Goal: Task Accomplishment & Management: Manage account settings

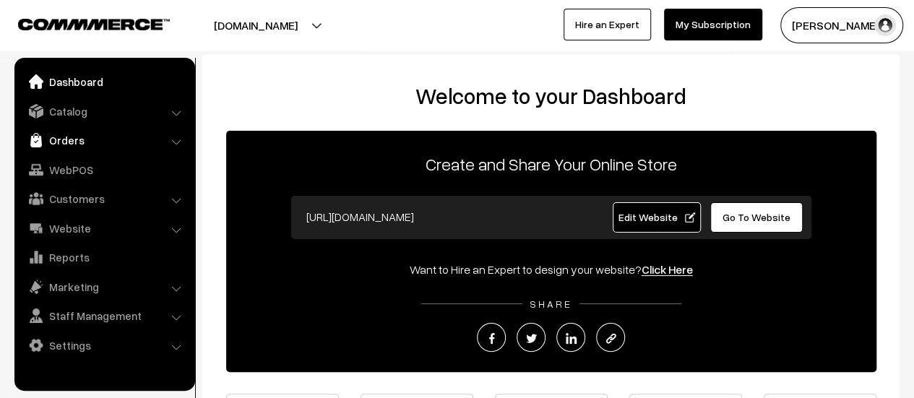
click at [70, 138] on link "Orders" at bounding box center [104, 140] width 172 height 26
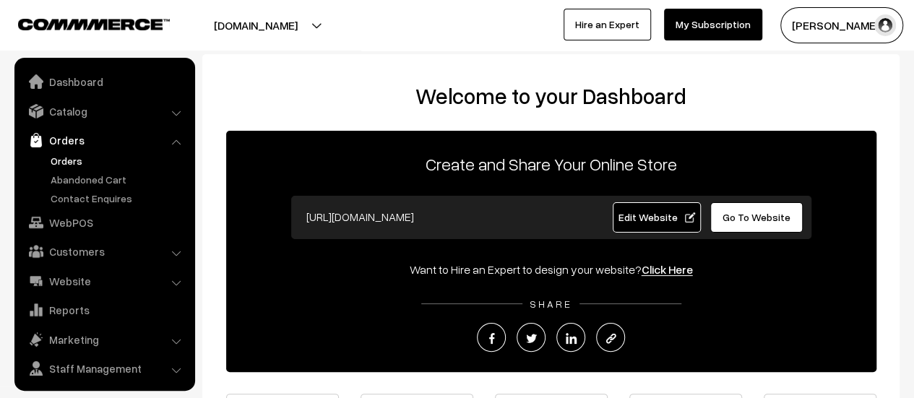
click at [70, 160] on link "Orders" at bounding box center [118, 160] width 143 height 15
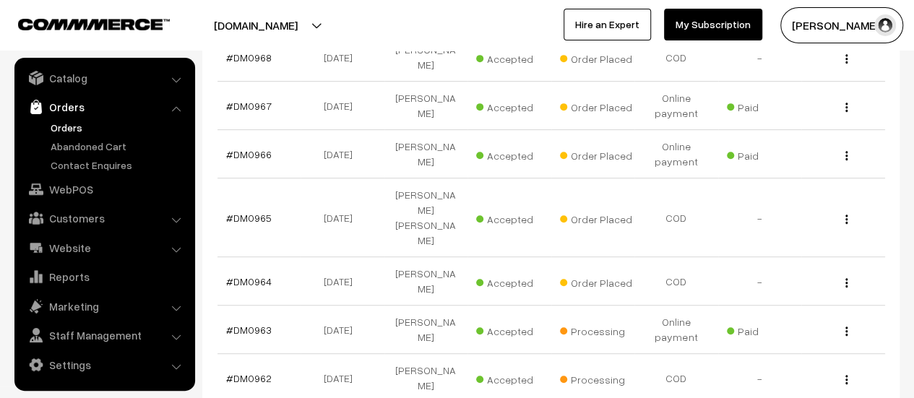
scroll to position [305, 0]
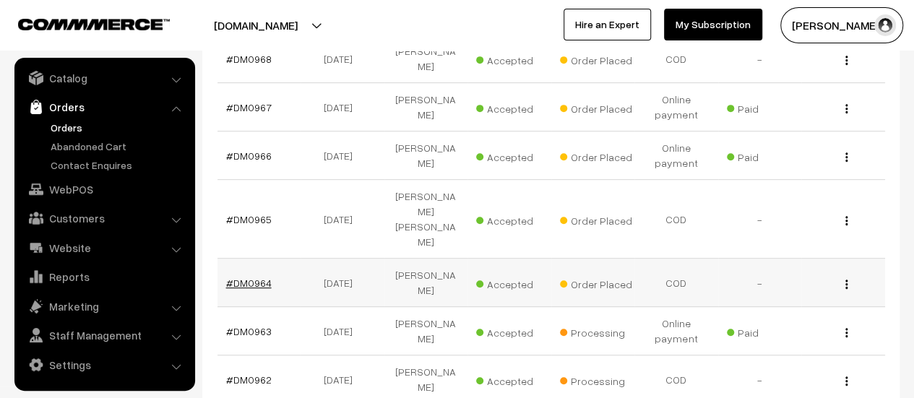
click at [260, 277] on link "#DM0964" at bounding box center [249, 283] width 46 height 12
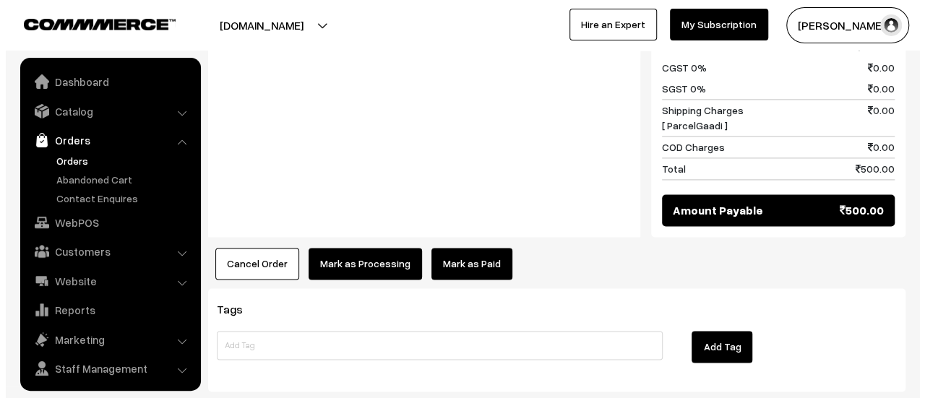
scroll to position [33, 0]
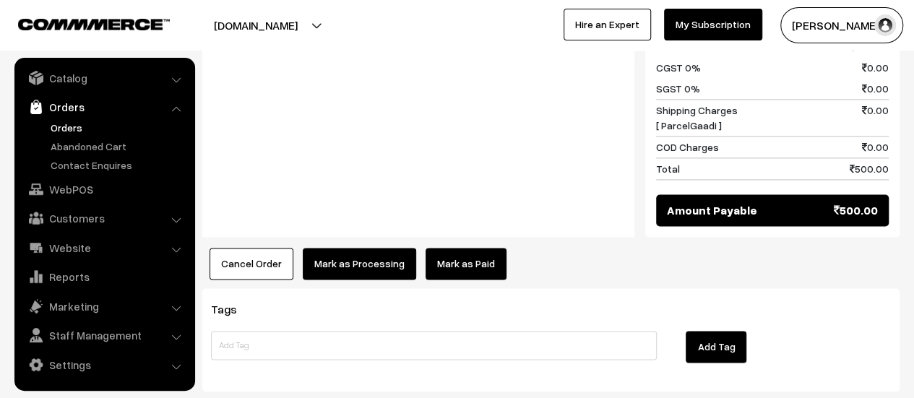
click at [356, 248] on button "Mark as Processing" at bounding box center [359, 264] width 113 height 32
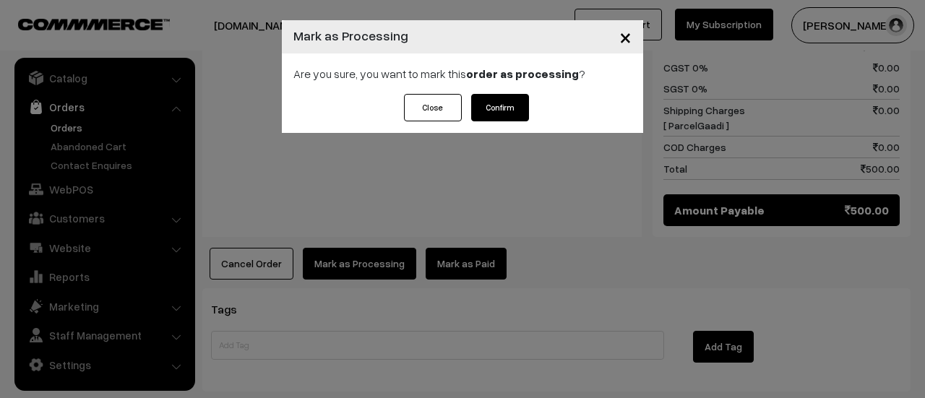
click at [493, 109] on button "Confirm" at bounding box center [500, 107] width 58 height 27
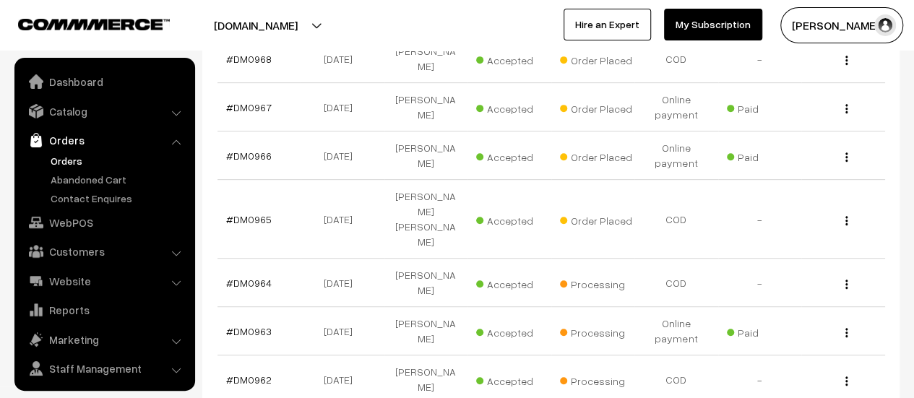
scroll to position [33, 0]
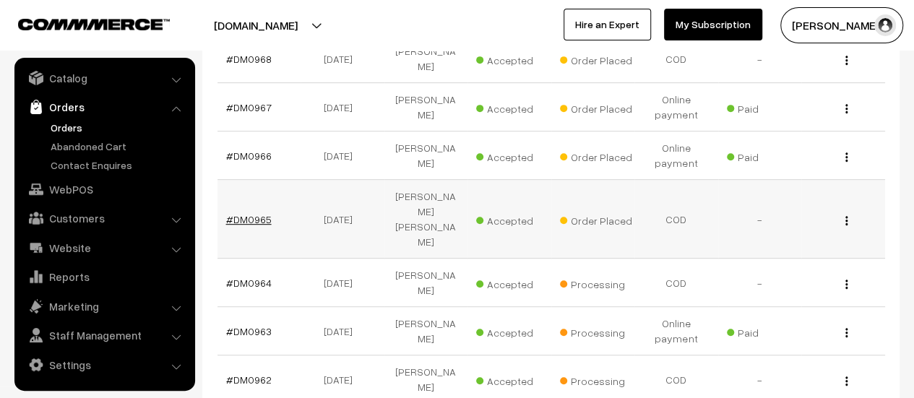
click at [251, 213] on link "#DM0965" at bounding box center [249, 219] width 46 height 12
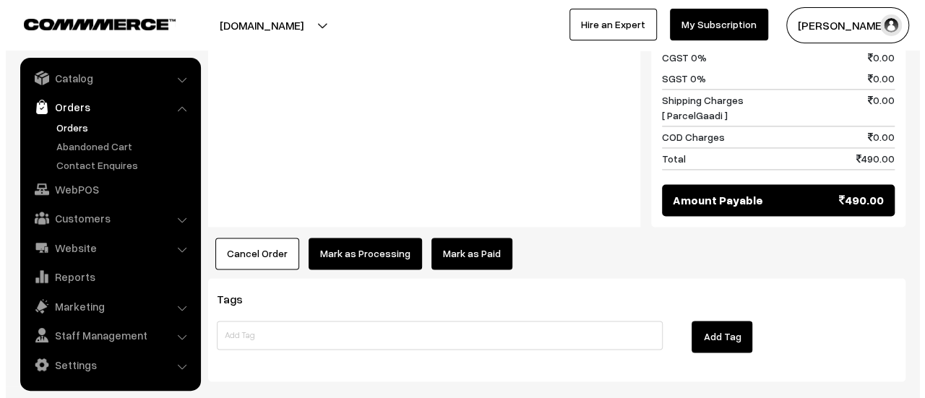
scroll to position [986, 0]
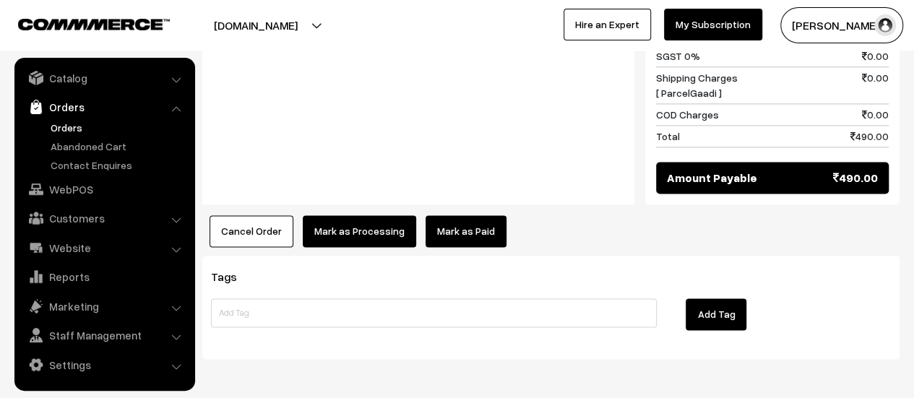
click at [337, 215] on button "Mark as Processing" at bounding box center [359, 231] width 113 height 32
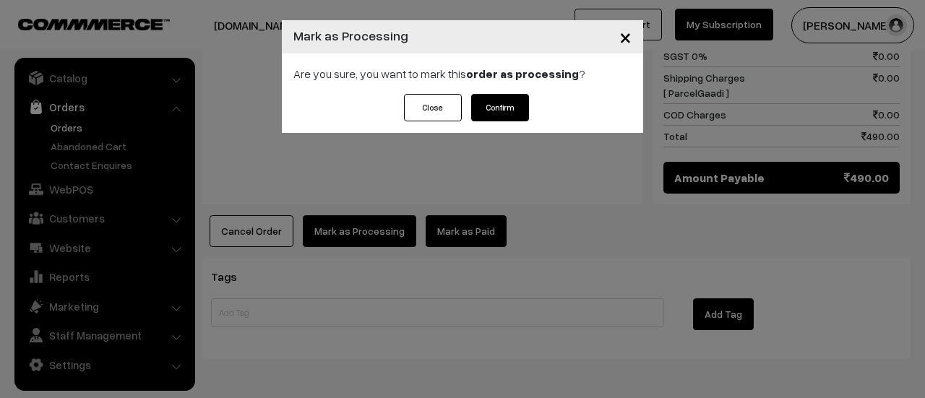
click at [504, 109] on button "Confirm" at bounding box center [500, 107] width 58 height 27
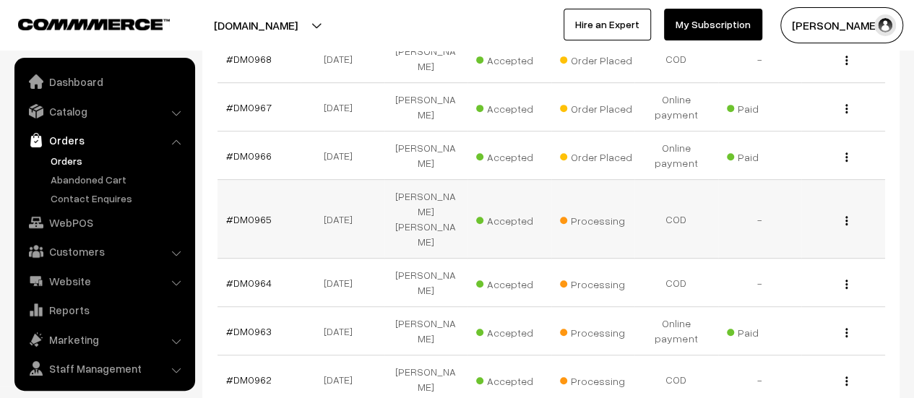
scroll to position [33, 0]
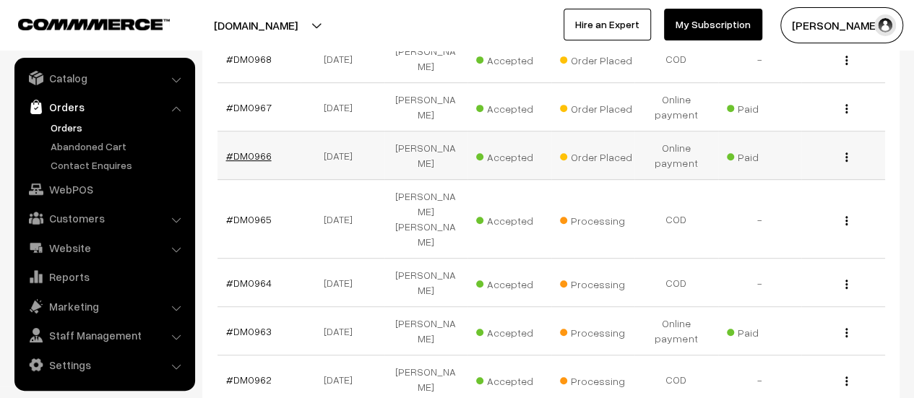
click at [251, 150] on link "#DM0966" at bounding box center [249, 156] width 46 height 12
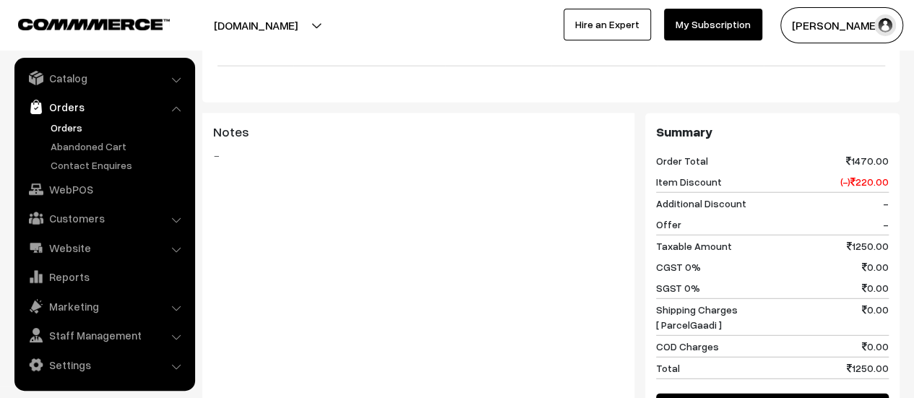
scroll to position [1976, 0]
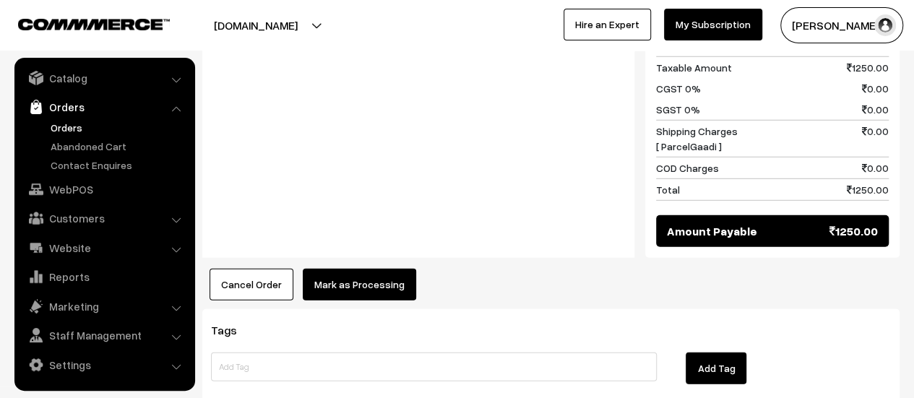
click at [351, 269] on button "Mark as Processing" at bounding box center [359, 285] width 113 height 32
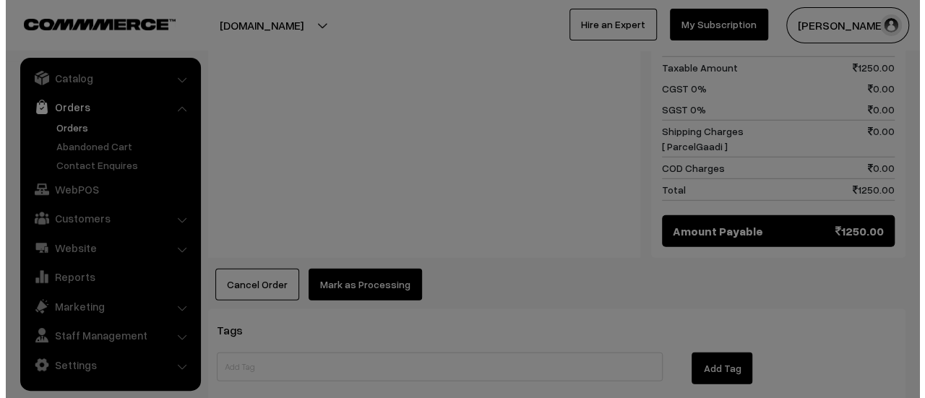
scroll to position [1978, 0]
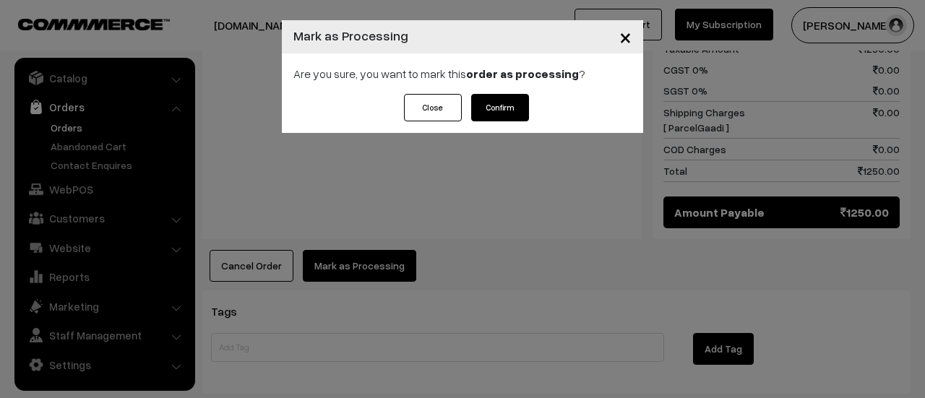
click at [498, 105] on button "Confirm" at bounding box center [500, 107] width 58 height 27
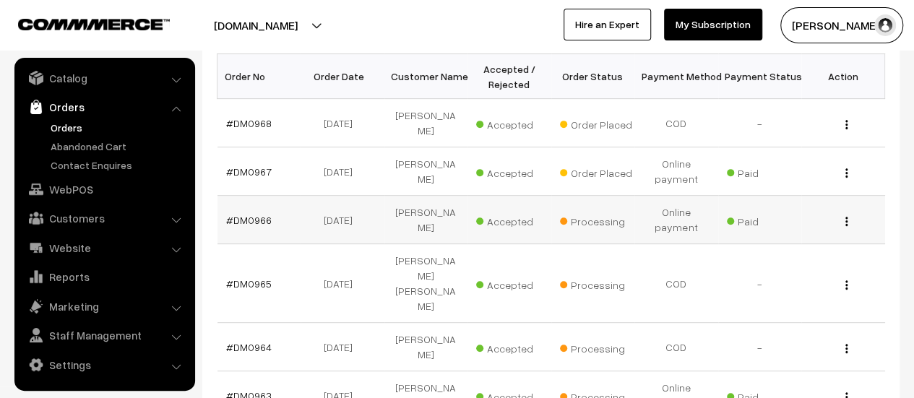
scroll to position [238, 0]
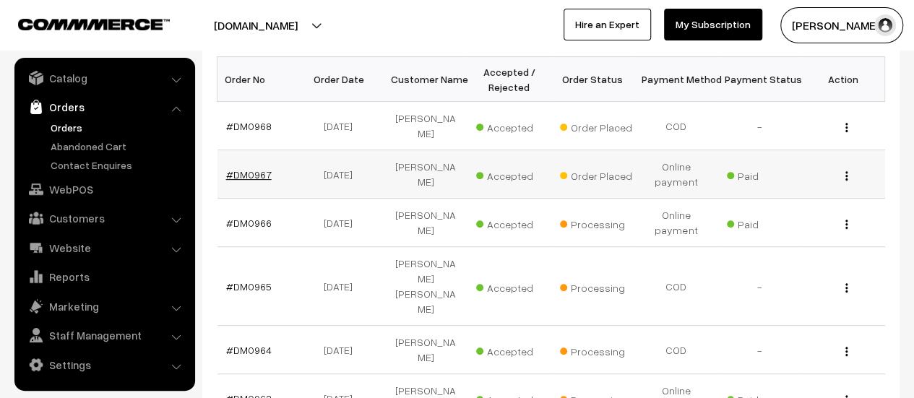
click at [236, 168] on link "#DM0967" at bounding box center [249, 174] width 46 height 12
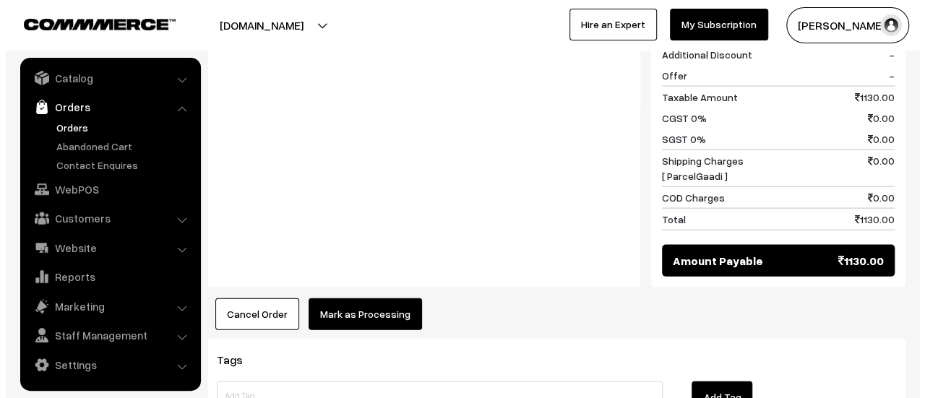
scroll to position [1481, 0]
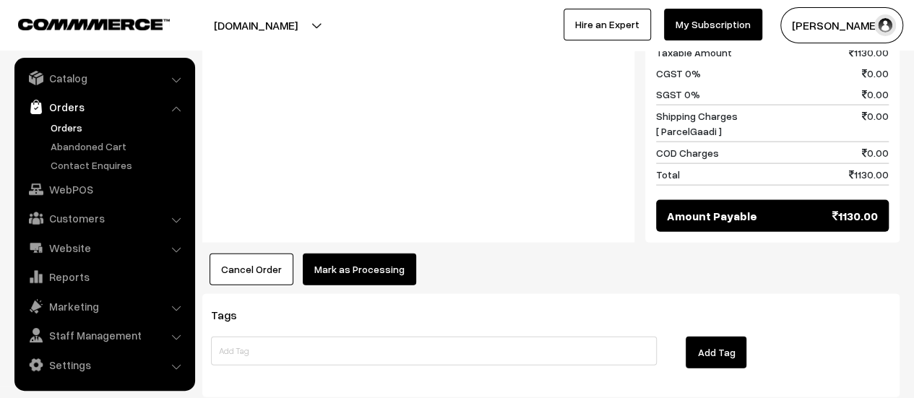
click at [350, 254] on button "Mark as Processing" at bounding box center [359, 270] width 113 height 32
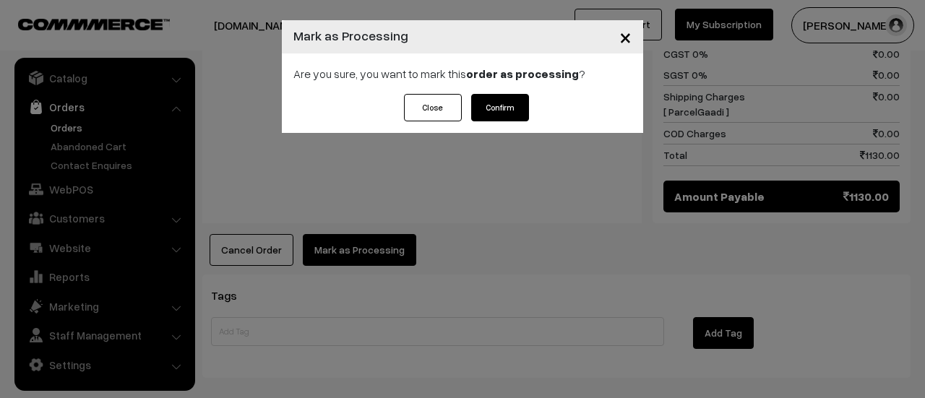
click at [503, 98] on button "Confirm" at bounding box center [500, 107] width 58 height 27
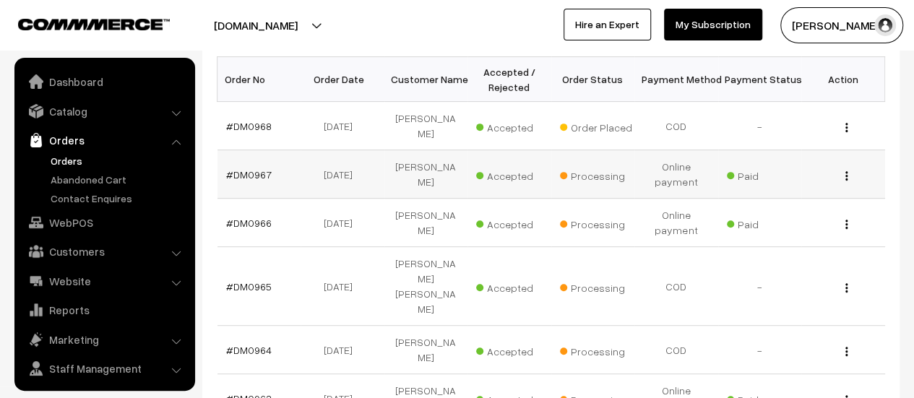
scroll to position [33, 0]
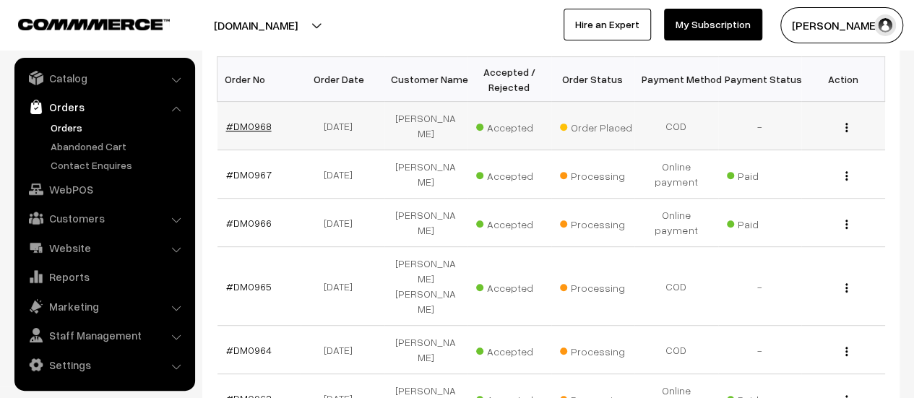
click at [251, 121] on link "#DM0968" at bounding box center [249, 126] width 46 height 12
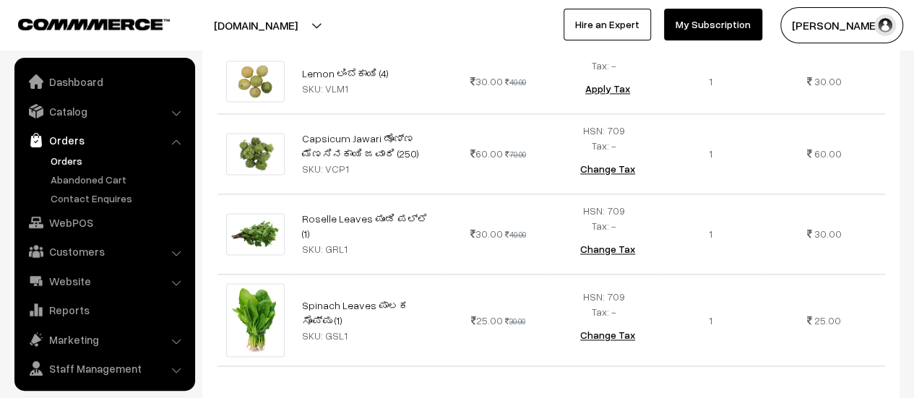
scroll to position [33, 0]
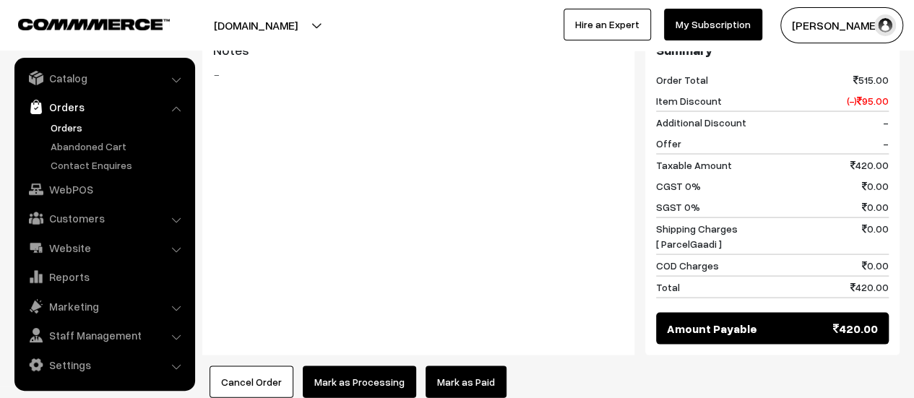
click at [350, 366] on button "Mark as Processing" at bounding box center [359, 382] width 113 height 32
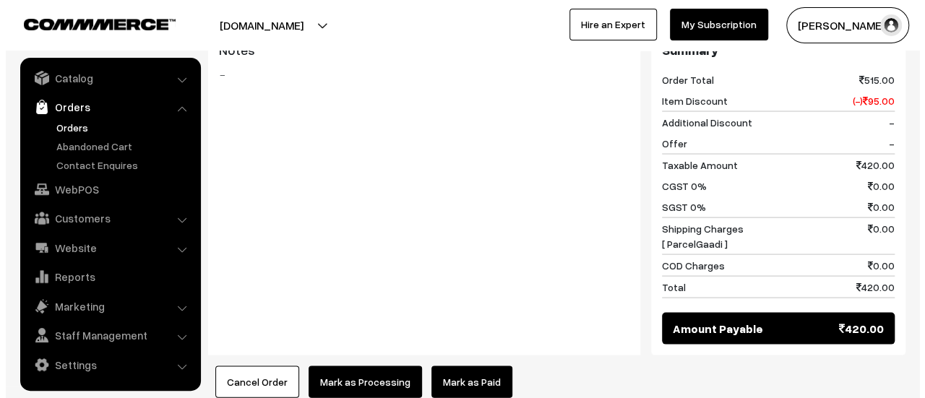
scroll to position [1332, 0]
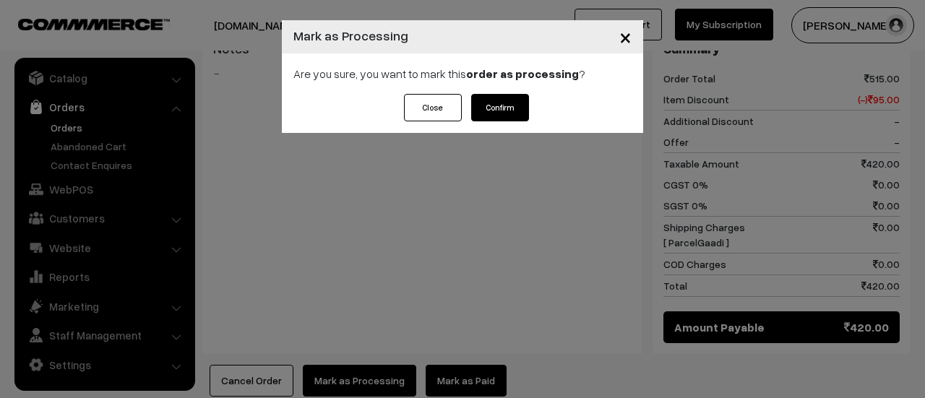
click at [502, 115] on button "Confirm" at bounding box center [500, 107] width 58 height 27
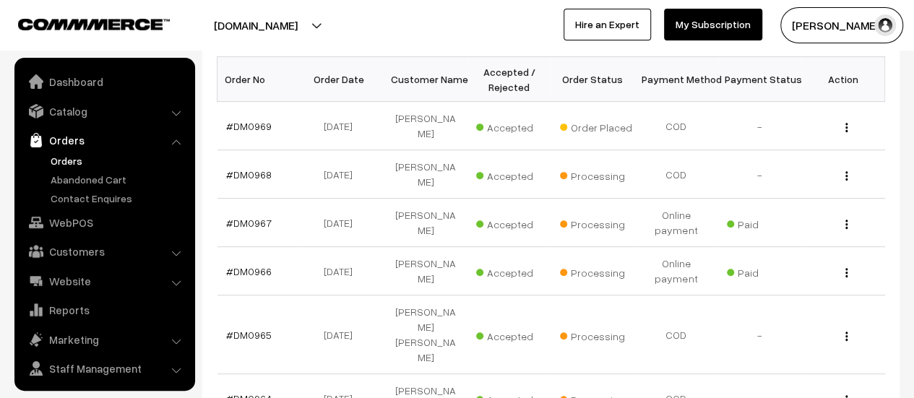
scroll to position [33, 0]
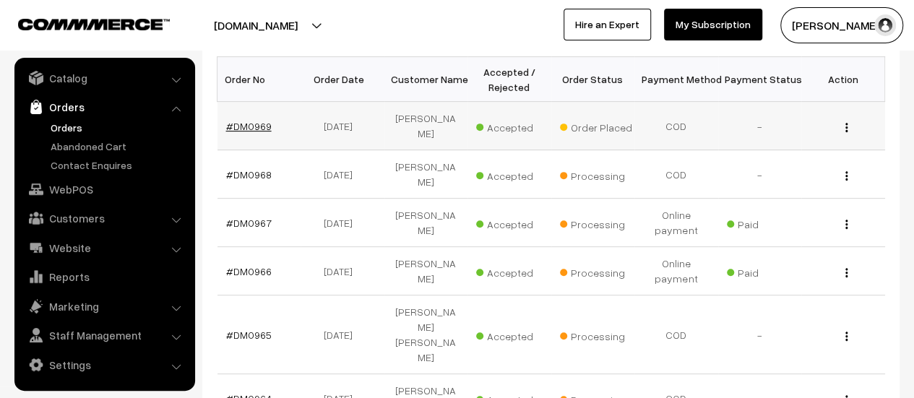
click at [249, 122] on link "#DM0969" at bounding box center [249, 126] width 46 height 12
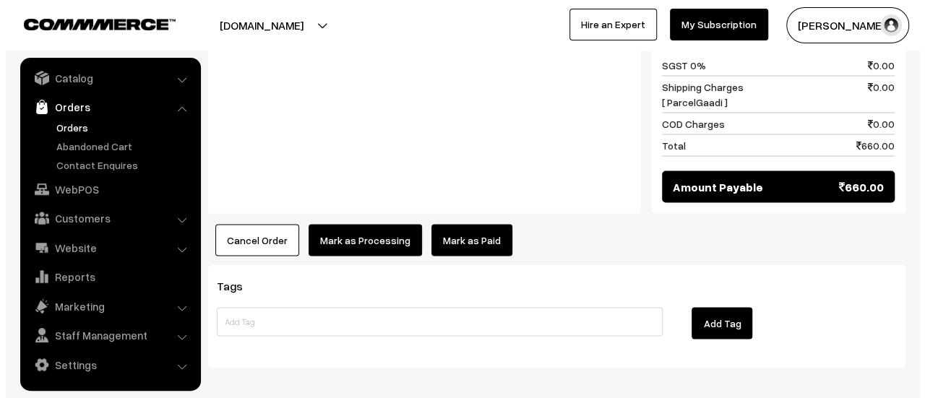
scroll to position [1334, 0]
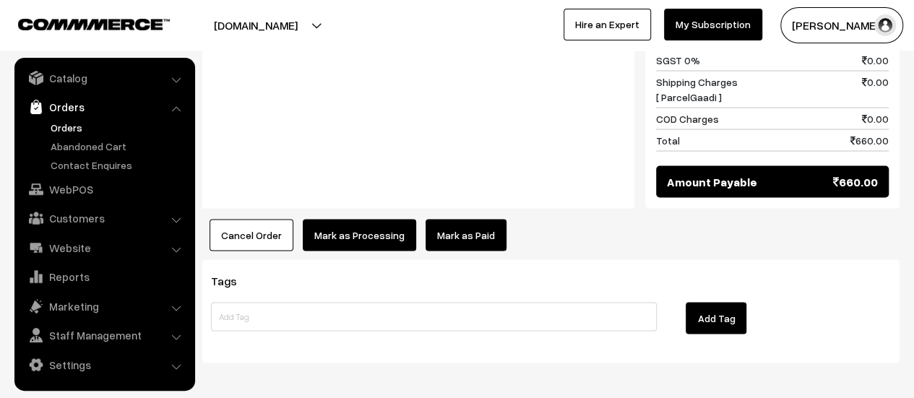
click at [361, 219] on button "Mark as Processing" at bounding box center [359, 235] width 113 height 32
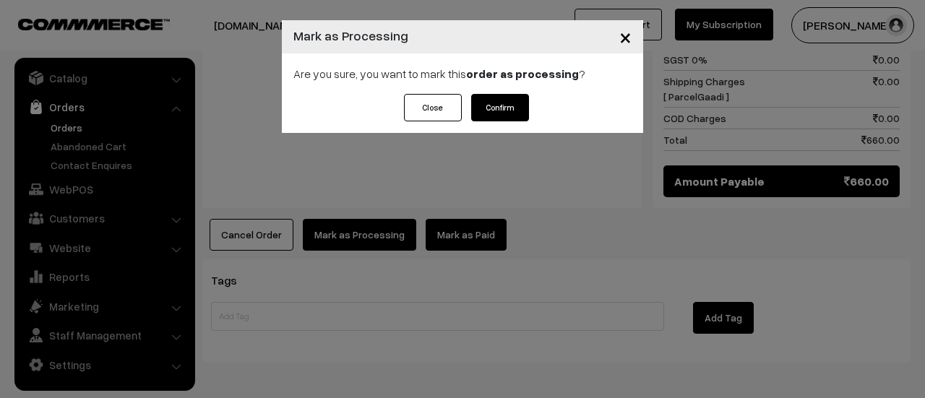
click at [500, 103] on button "Confirm" at bounding box center [500, 107] width 58 height 27
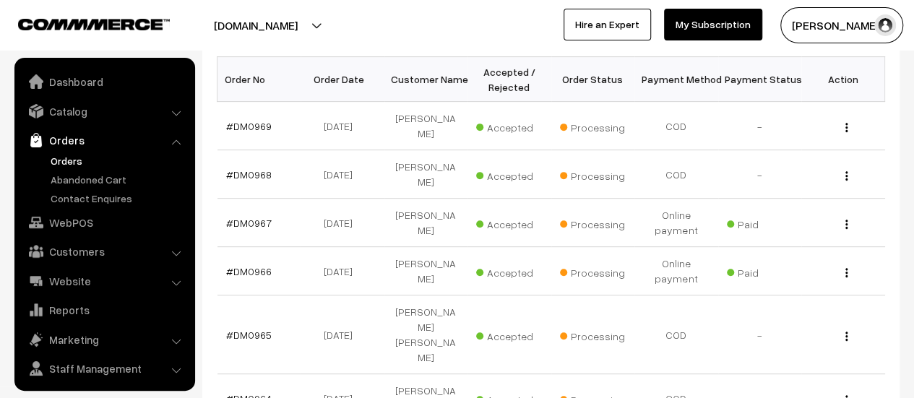
scroll to position [33, 0]
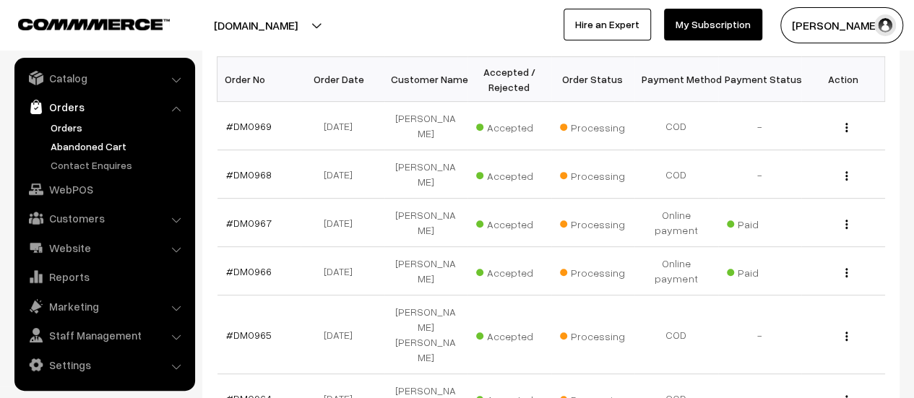
click at [100, 139] on link "Abandoned Cart" at bounding box center [118, 146] width 143 height 15
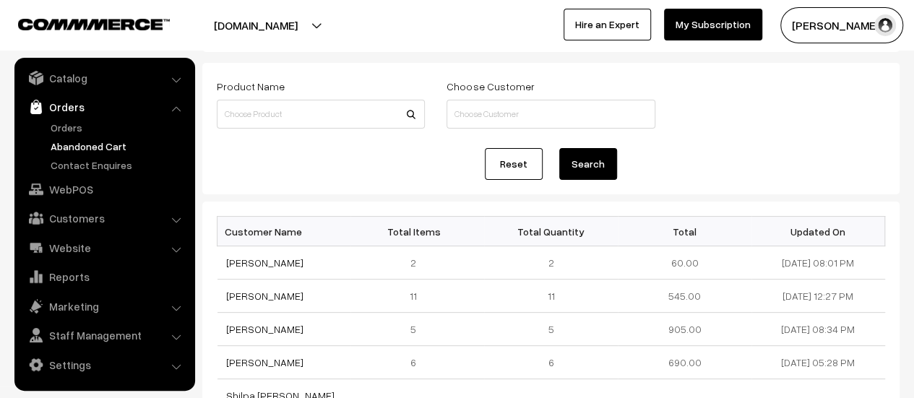
scroll to position [66, 0]
click at [104, 165] on link "Contact Enquires" at bounding box center [118, 165] width 143 height 15
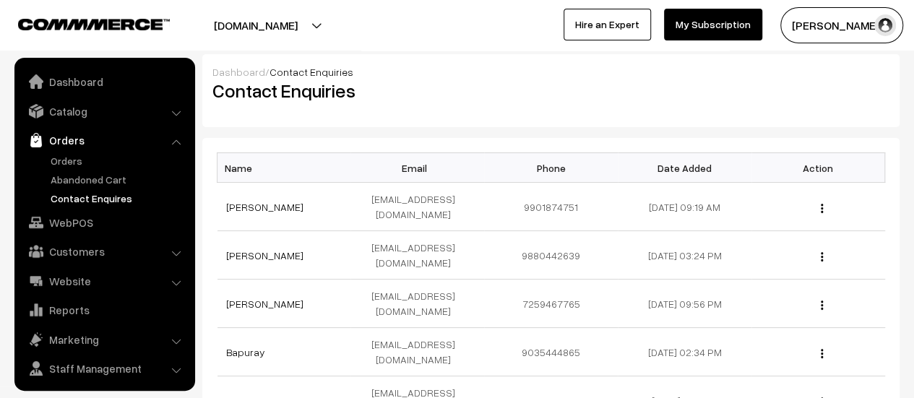
scroll to position [33, 0]
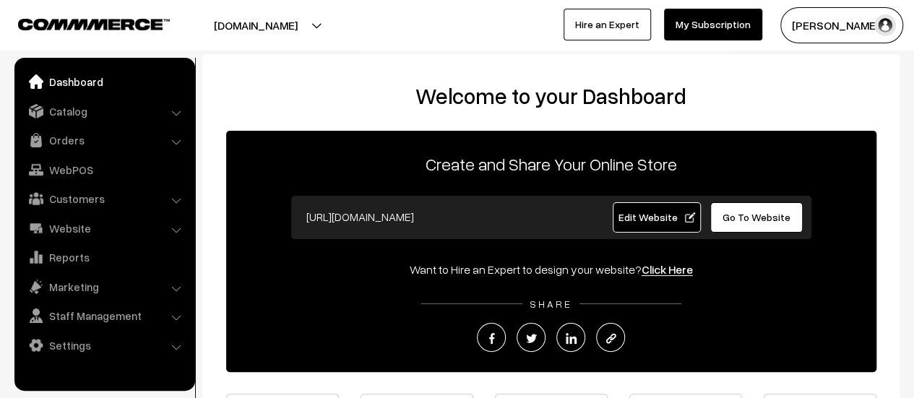
click at [45, 139] on link "Orders" at bounding box center [104, 140] width 172 height 26
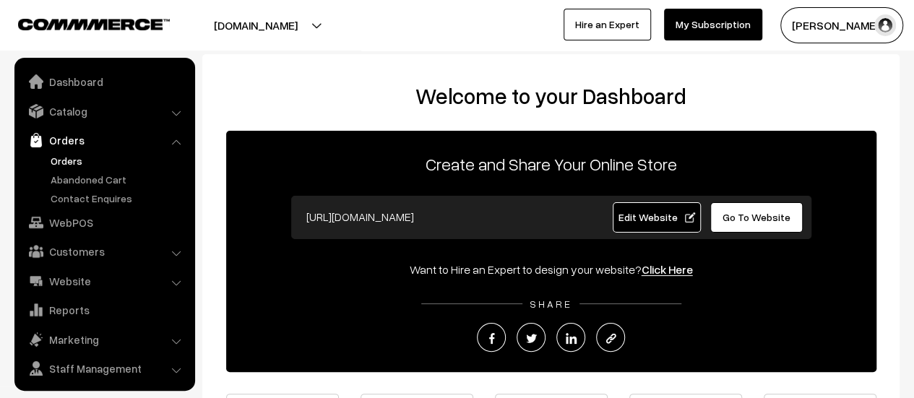
click at [67, 154] on link "Orders" at bounding box center [118, 160] width 143 height 15
